Goal: Complete application form

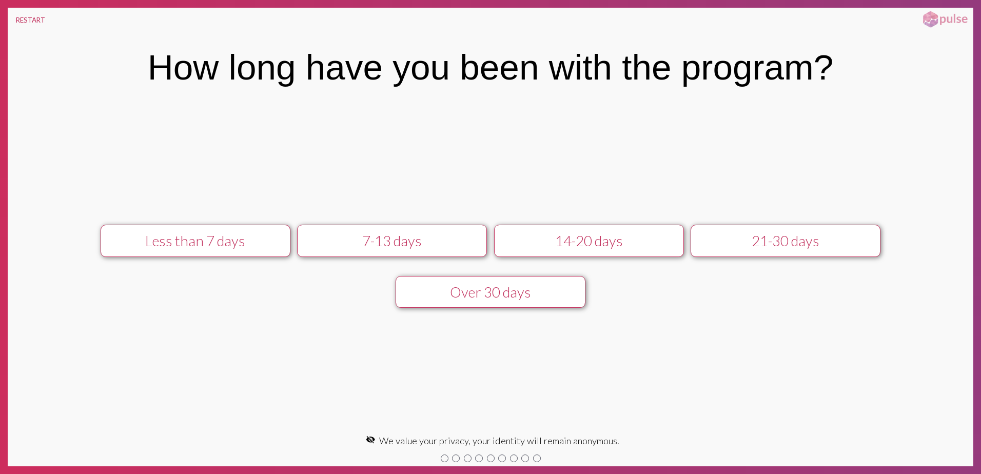
click at [217, 236] on div "Less than 7 days" at bounding box center [196, 241] width 170 height 17
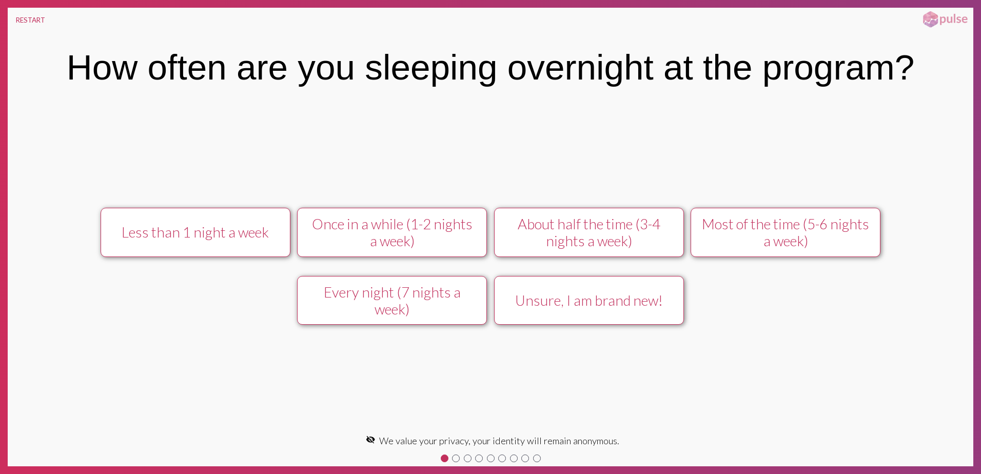
click at [184, 234] on div "Less than 1 night a week" at bounding box center [196, 232] width 170 height 17
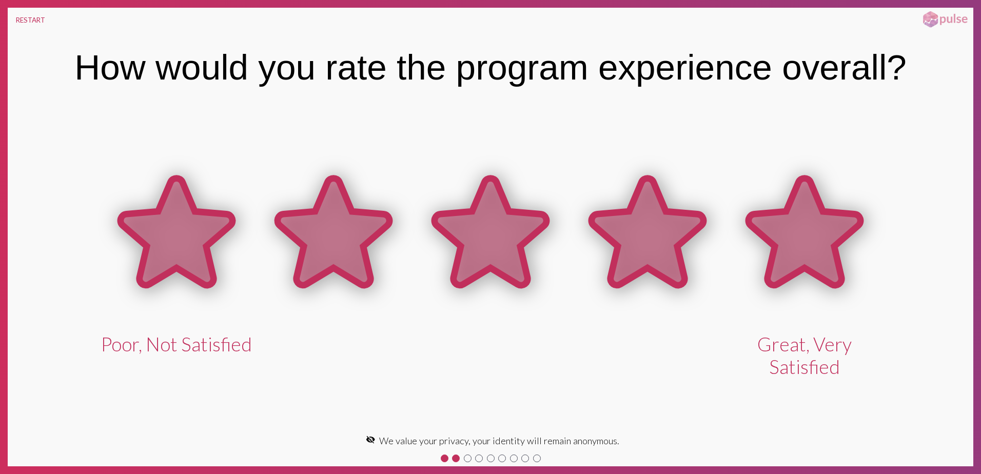
click at [810, 239] on icon at bounding box center [805, 231] width 112 height 107
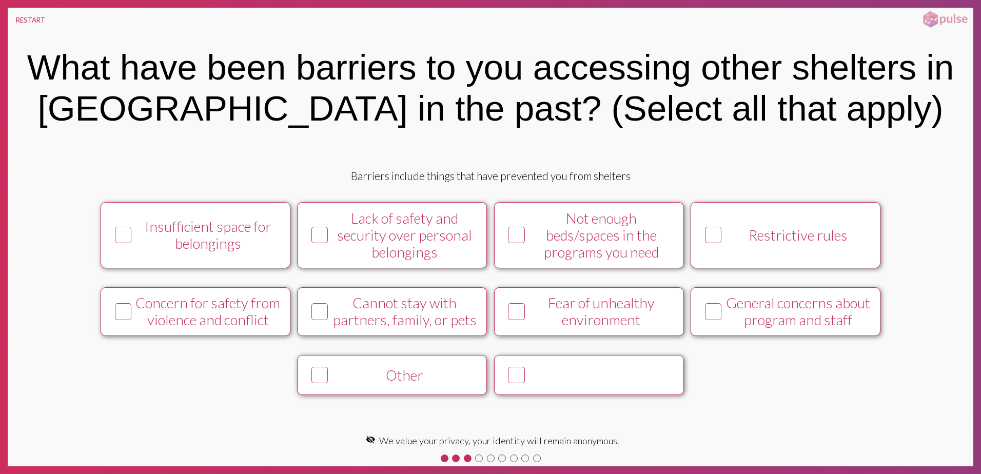
click at [612, 380] on button at bounding box center [589, 375] width 190 height 40
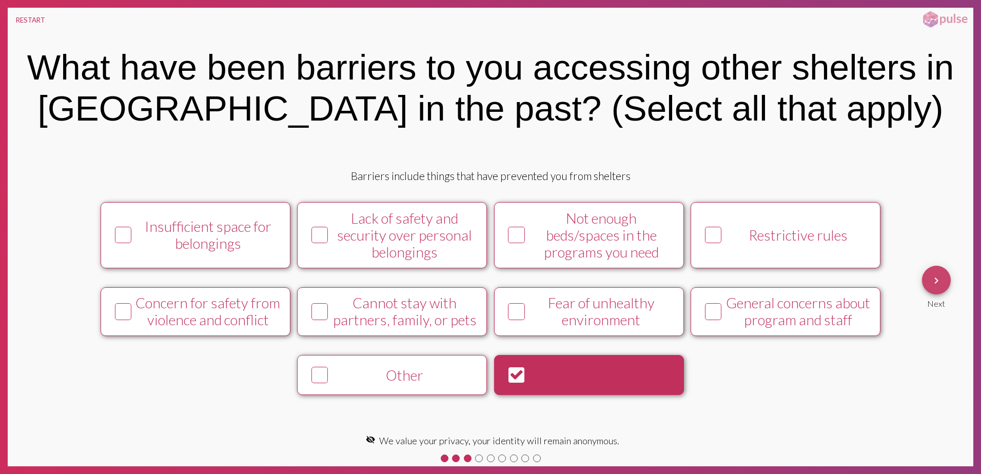
click at [939, 282] on mat-icon "keyboard_arrow_right" at bounding box center [937, 281] width 12 height 12
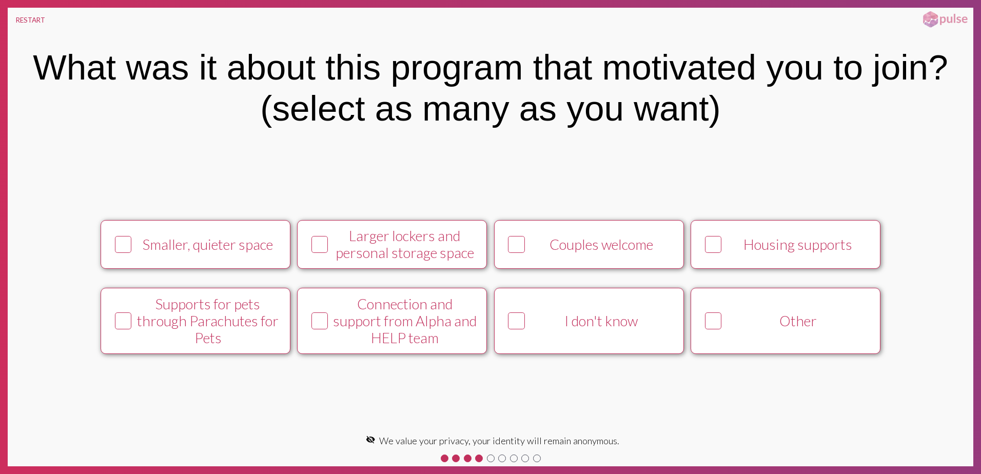
click at [753, 246] on div "Housing supports" at bounding box center [798, 244] width 145 height 17
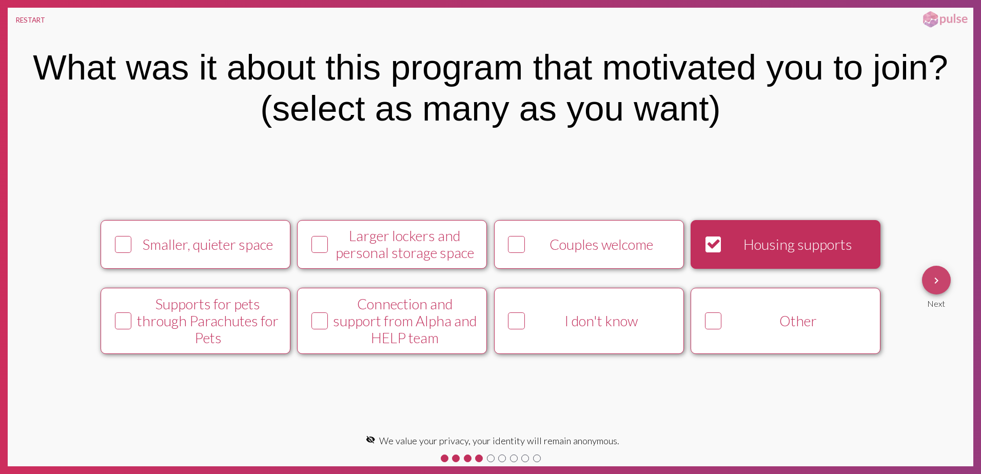
click at [940, 286] on mat-icon "keyboard_arrow_right" at bounding box center [937, 281] width 12 height 12
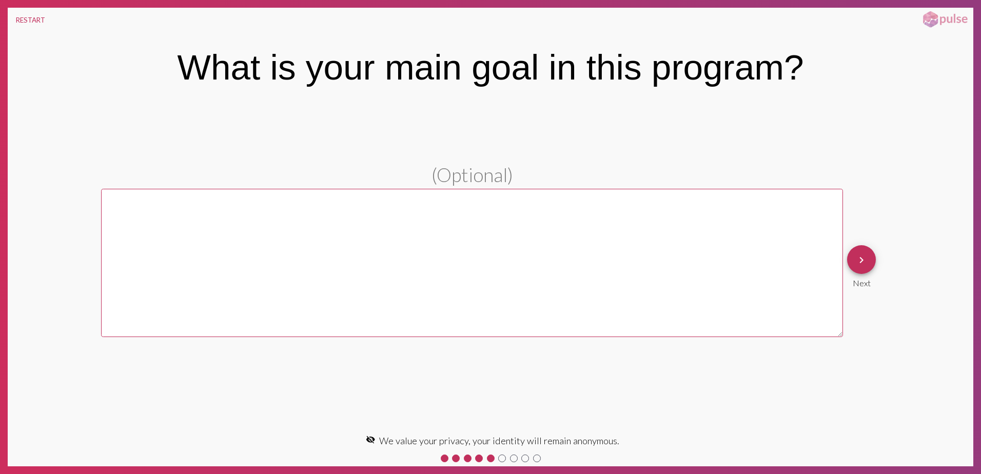
click at [858, 258] on mat-icon "keyboard_arrow_right" at bounding box center [862, 260] width 12 height 12
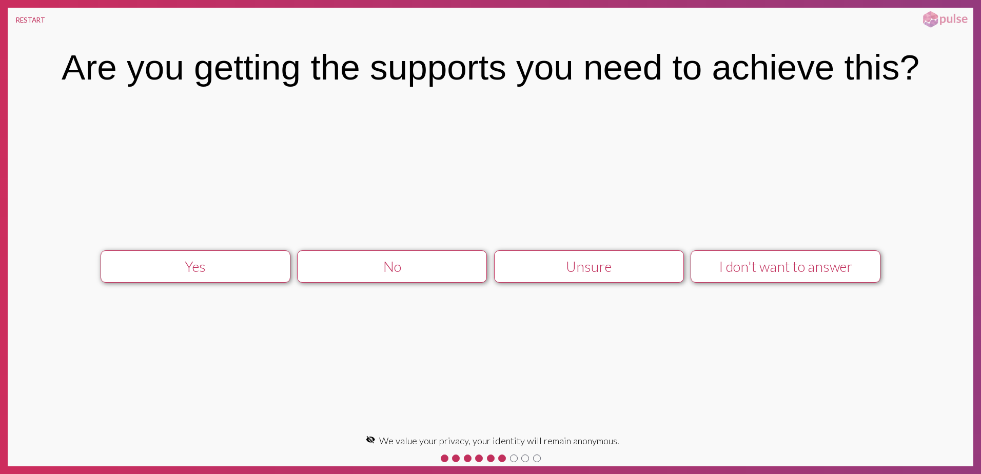
click at [800, 267] on div "I don't want to answer" at bounding box center [786, 266] width 170 height 17
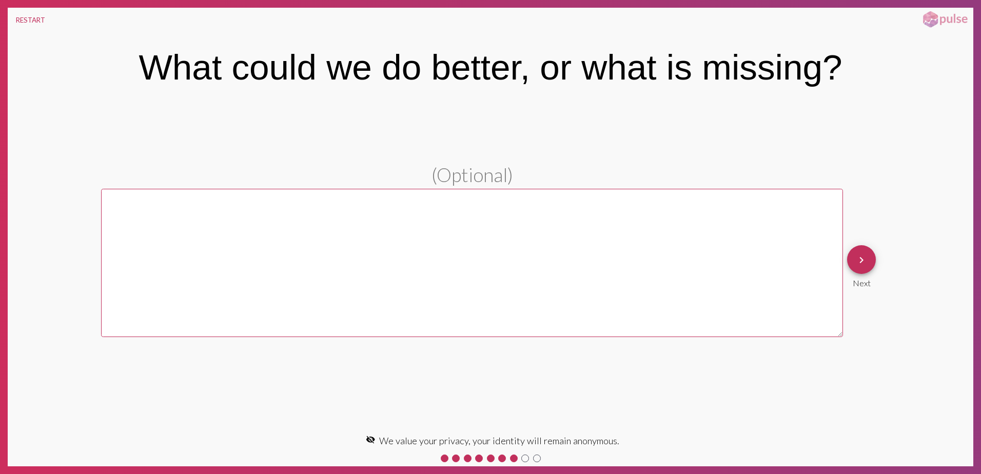
click at [859, 262] on mat-icon "keyboard_arrow_right" at bounding box center [862, 260] width 12 height 12
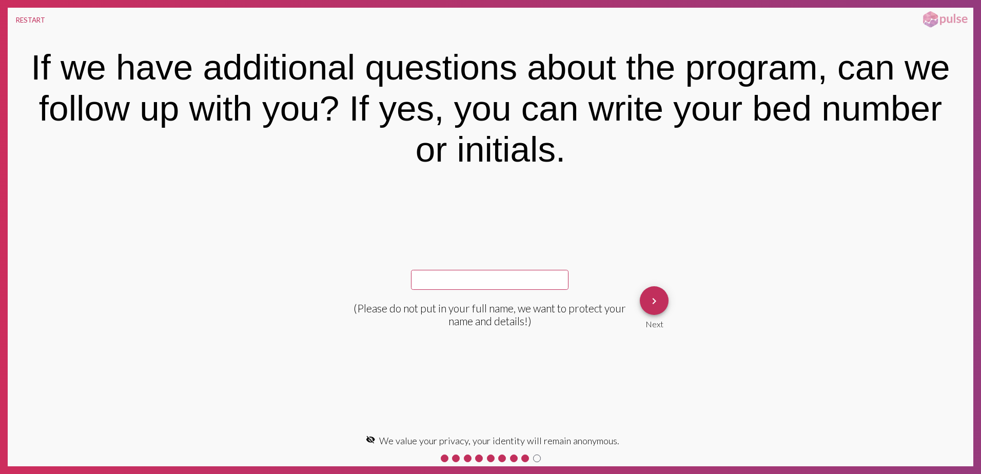
click at [652, 305] on mat-icon "keyboard_arrow_right" at bounding box center [654, 301] width 12 height 12
